Goal: Check status: Check status

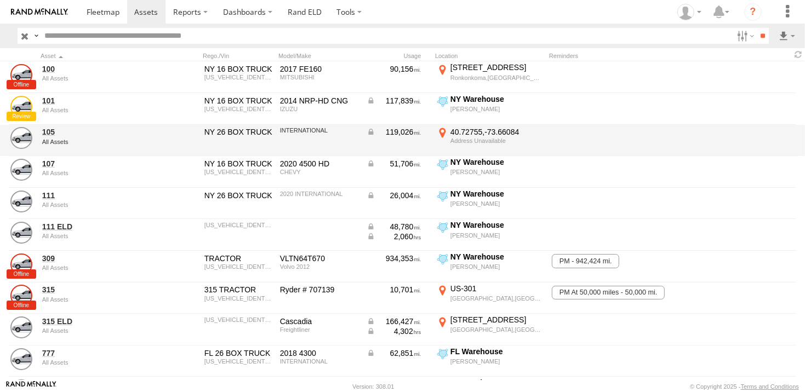
click at [62, 140] on div "All Assets" at bounding box center [95, 142] width 106 height 7
click at [17, 135] on link at bounding box center [21, 138] width 22 height 22
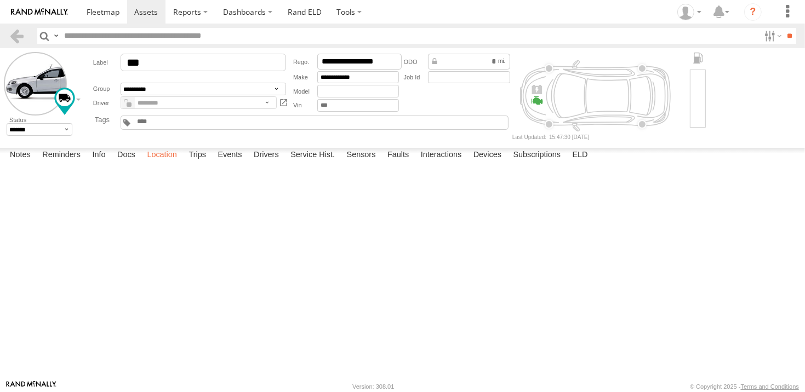
click at [171, 163] on label "Location" at bounding box center [161, 155] width 41 height 15
click at [0, 0] on span at bounding box center [0, 0] width 0 height 0
